Goal: Entertainment & Leisure: Consume media (video, audio)

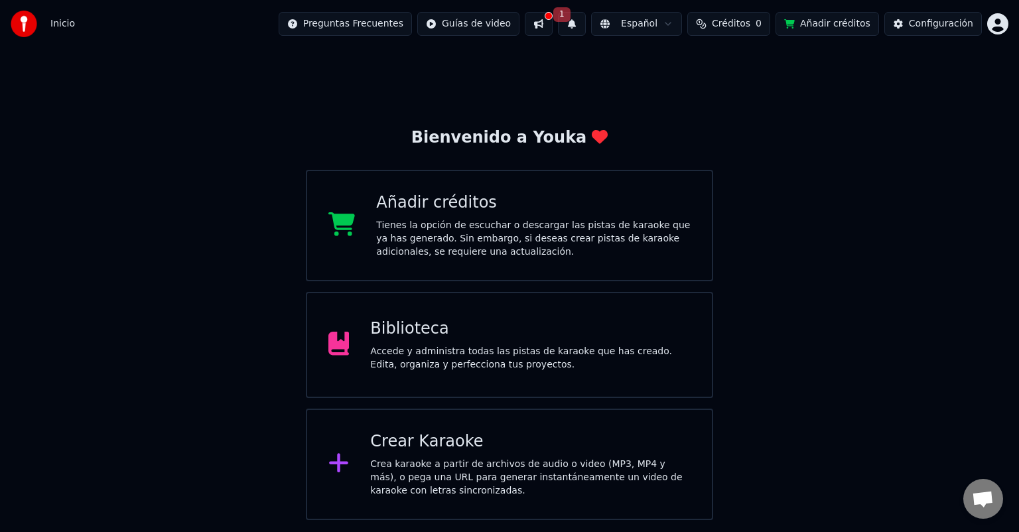
click at [516, 456] on div "Crear Karaoke Crea karaoke a partir de archivos de audio o video (MP3, MP4 y má…" at bounding box center [530, 464] width 320 height 66
click at [740, 27] on span "Créditos" at bounding box center [731, 23] width 38 height 13
click at [535, 117] on div "Bienvenido a Youka Añadir créditos Tienes la opción de escuchar o descargar las…" at bounding box center [509, 284] width 1019 height 472
click at [553, 26] on button at bounding box center [539, 24] width 28 height 24
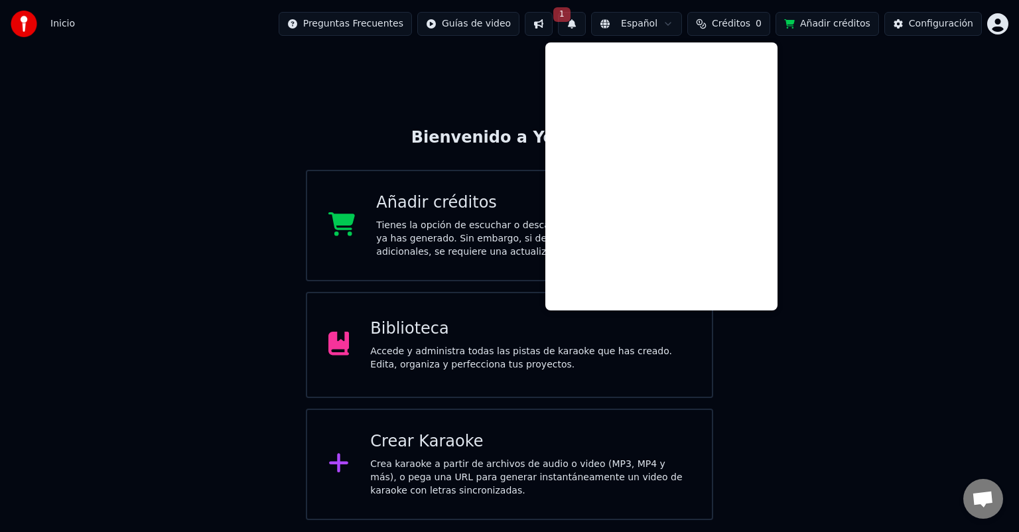
click at [482, 74] on div "Bienvenido a Youka Añadir créditos Tienes la opción de escuchar o descargar las…" at bounding box center [509, 284] width 1019 height 472
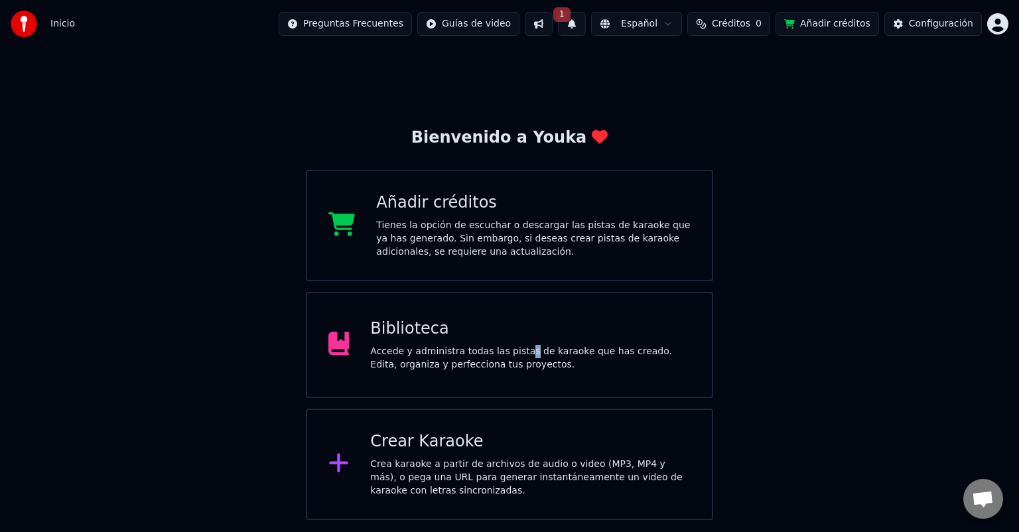
click at [510, 342] on div "Biblioteca Accede y administra todas las pistas de karaoke que has creado. Edit…" at bounding box center [530, 344] width 320 height 53
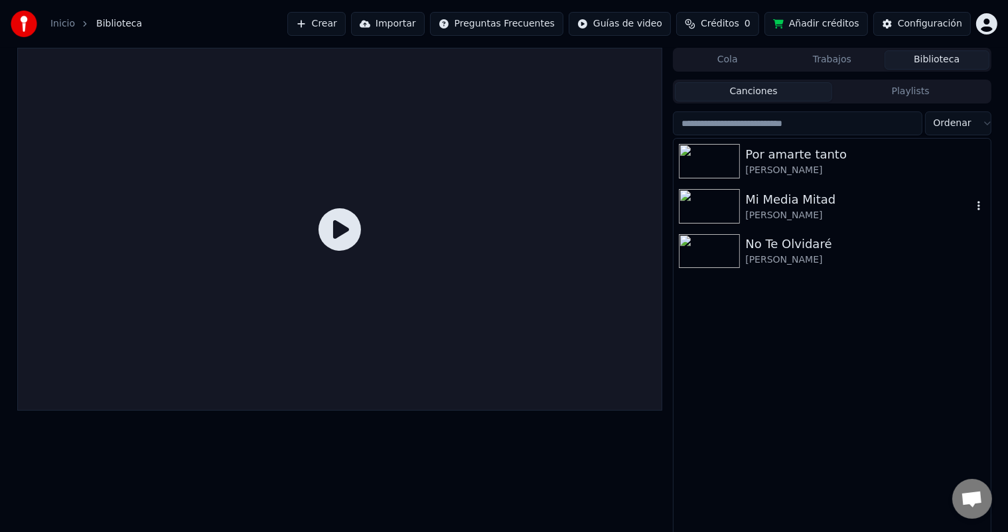
click at [675, 210] on div "Mi Media Mitad [PERSON_NAME]" at bounding box center [831, 206] width 316 height 45
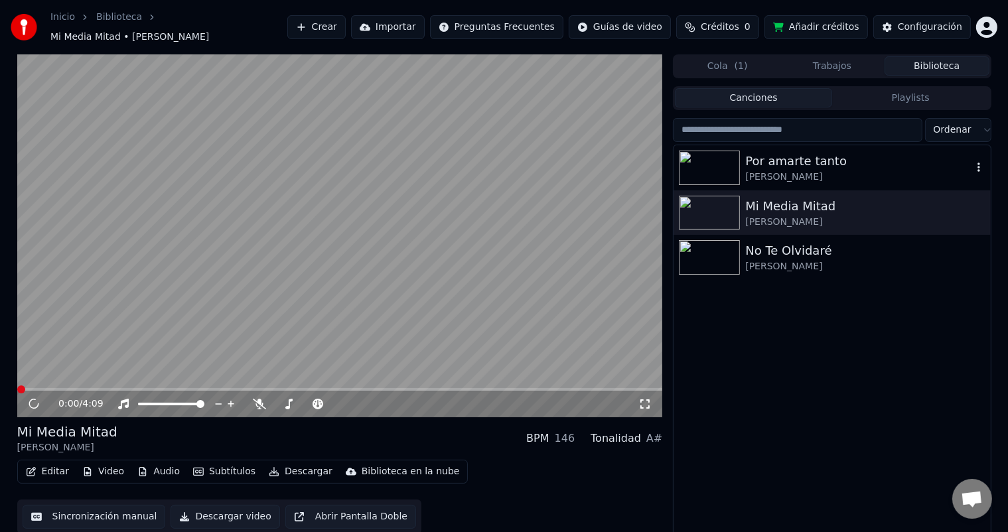
click at [772, 175] on div "[PERSON_NAME]" at bounding box center [858, 177] width 226 height 13
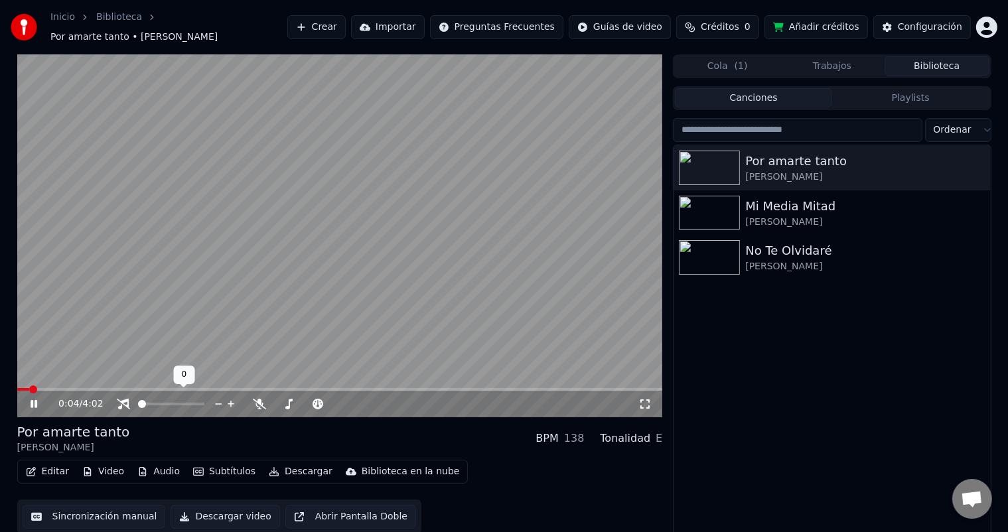
click at [138, 408] on span at bounding box center [142, 404] width 8 height 8
click at [30, 399] on icon at bounding box center [43, 404] width 31 height 11
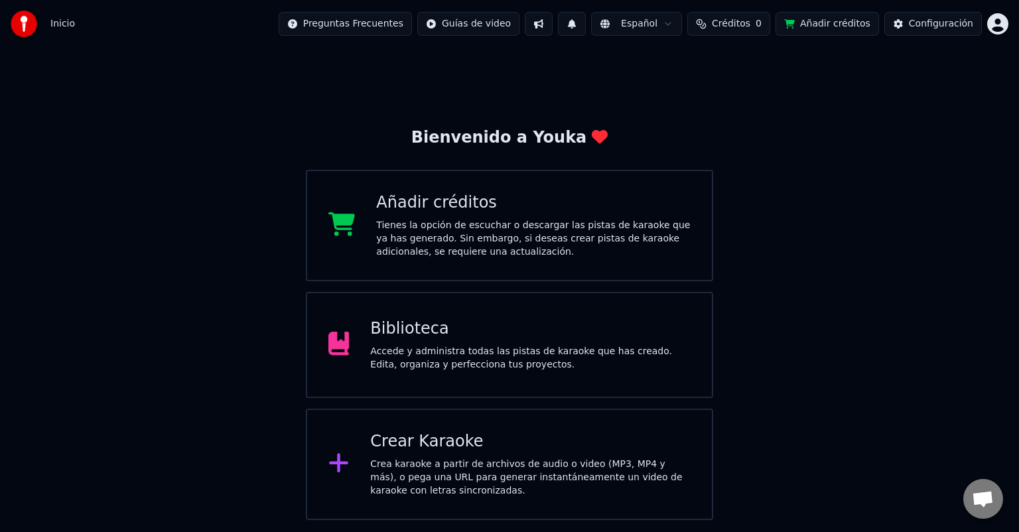
click at [846, 22] on button "Añadir créditos" at bounding box center [828, 24] width 104 height 24
